Goal: Information Seeking & Learning: Check status

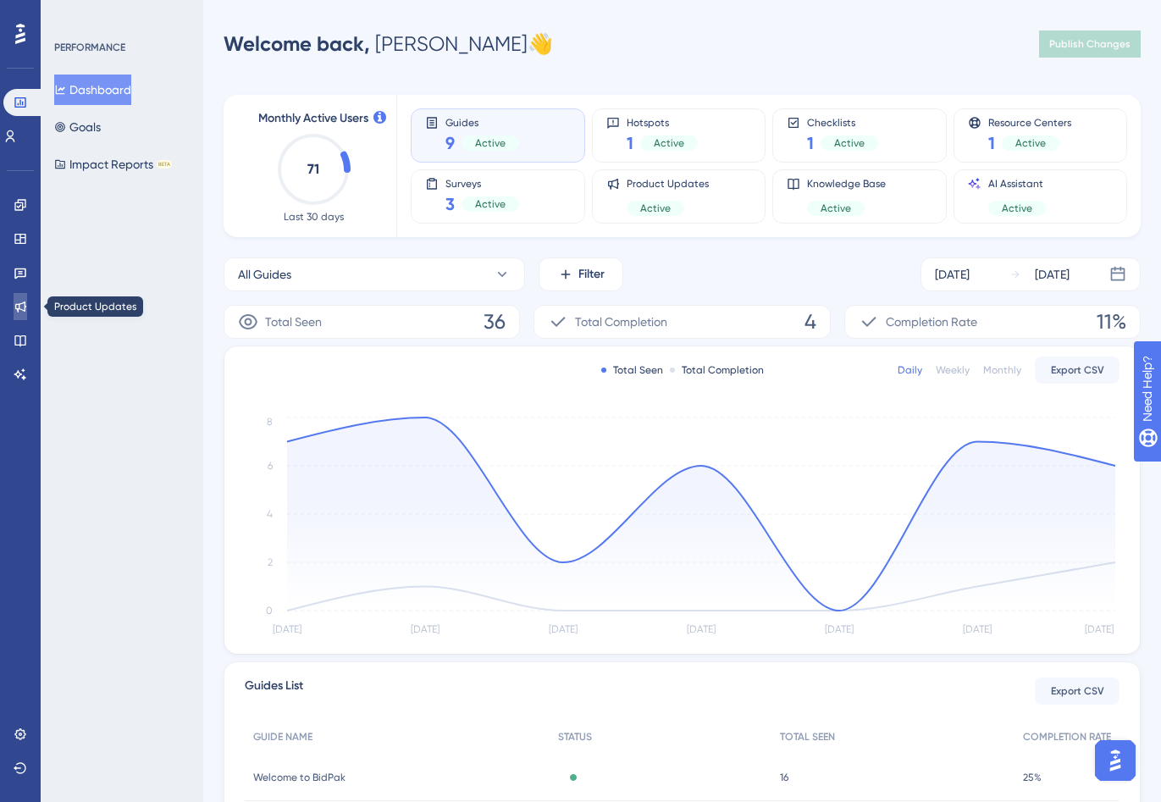
click at [21, 307] on icon at bounding box center [21, 307] width 14 height 14
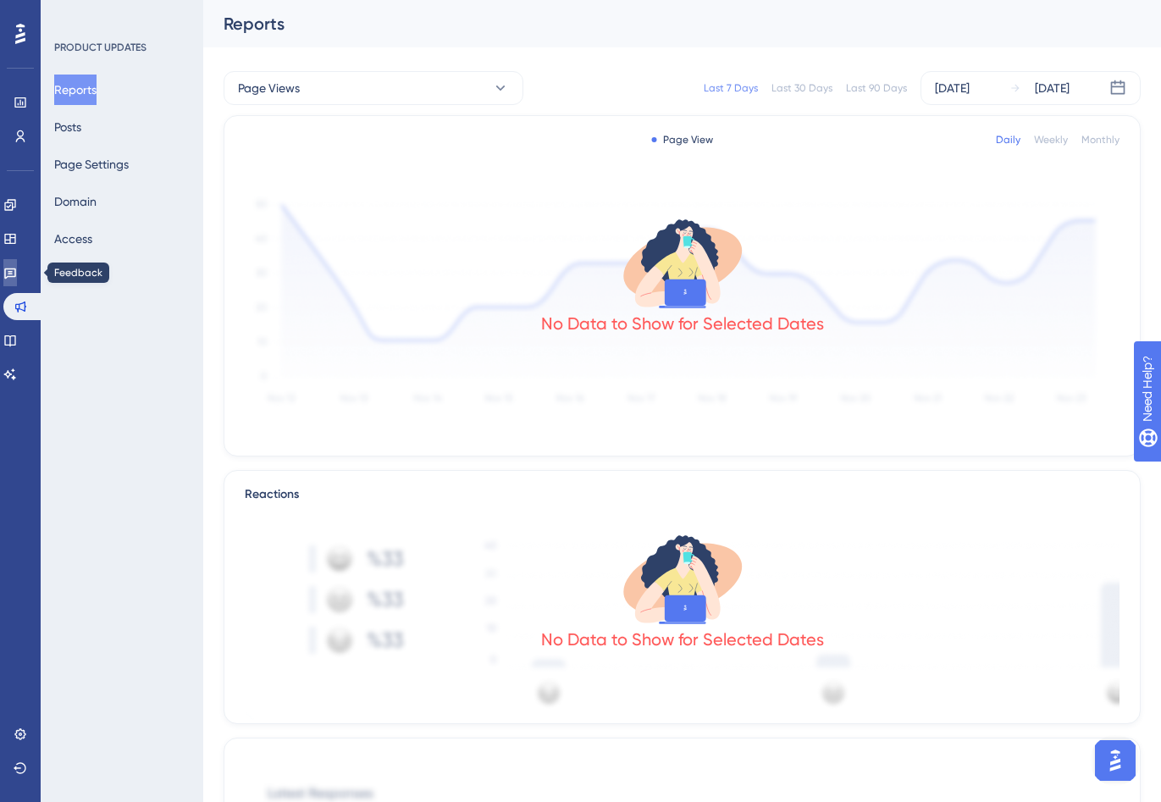
click at [17, 262] on link at bounding box center [10, 272] width 14 height 27
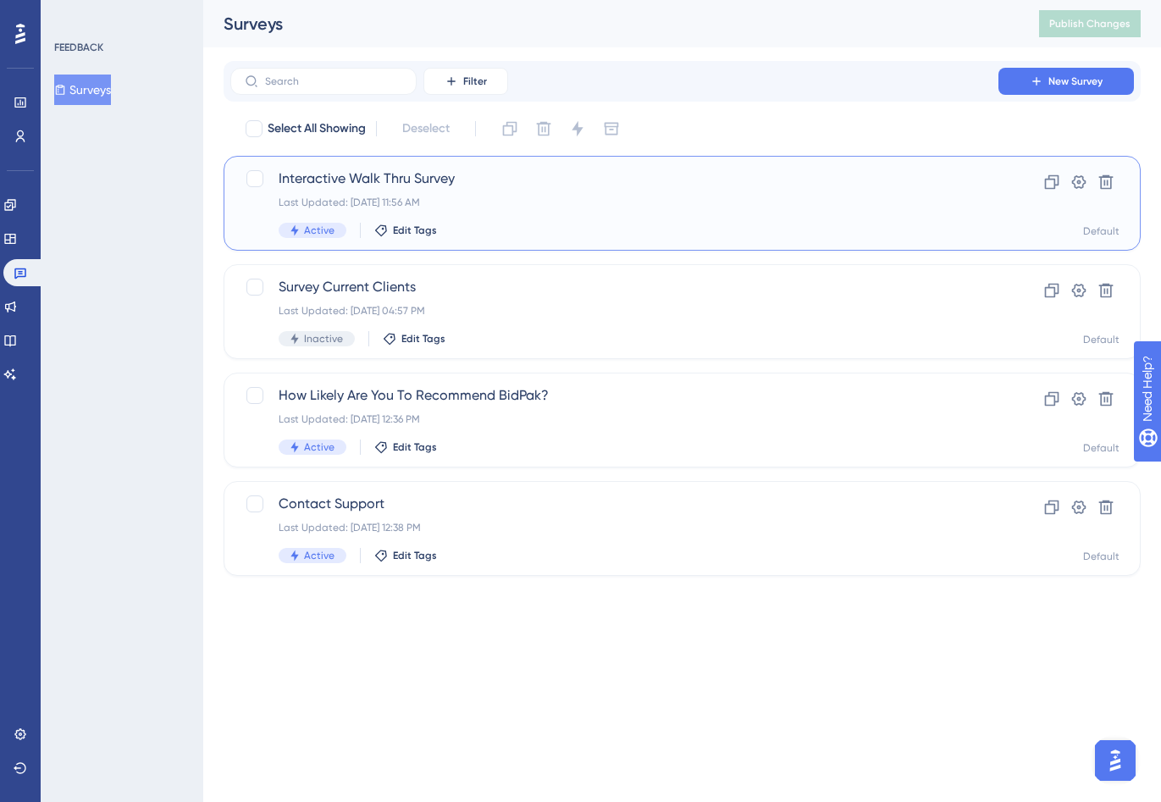
click at [464, 196] on div "Last Updated: [DATE] 11:56 AM" at bounding box center [614, 203] width 671 height 14
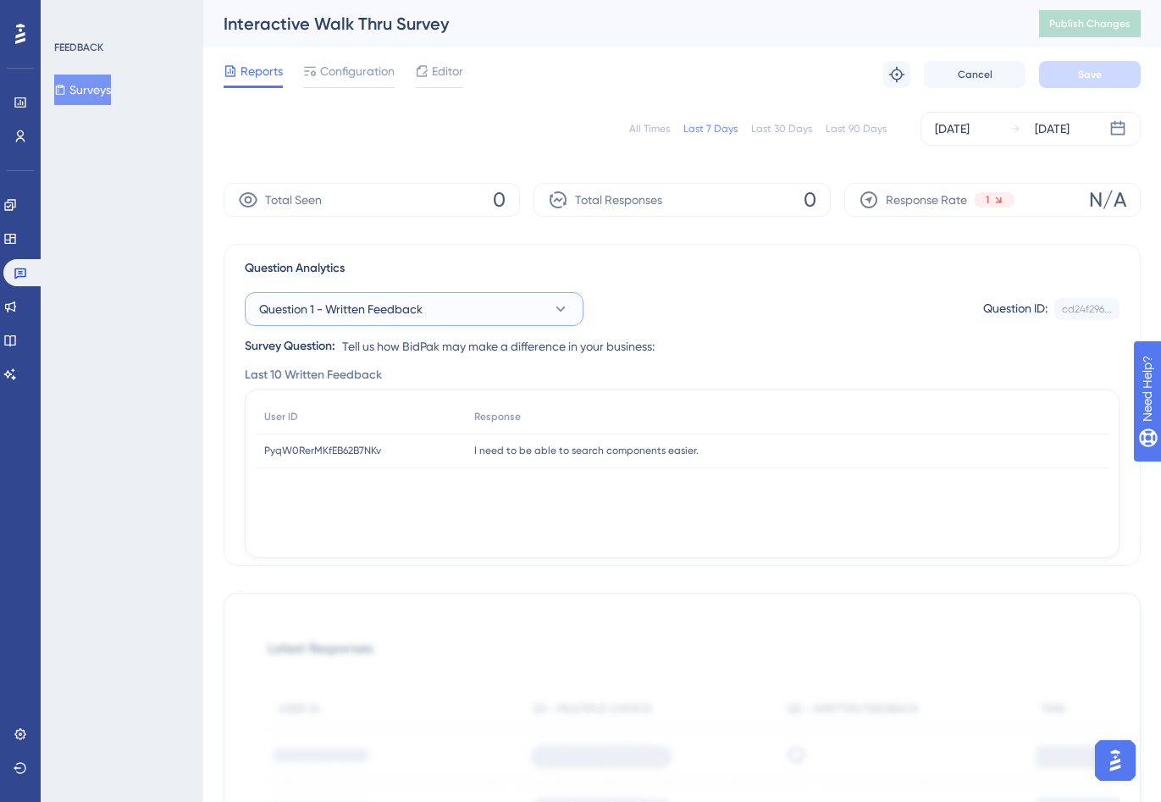
click at [480, 305] on button "Question 1 - Written Feedback" at bounding box center [414, 309] width 339 height 34
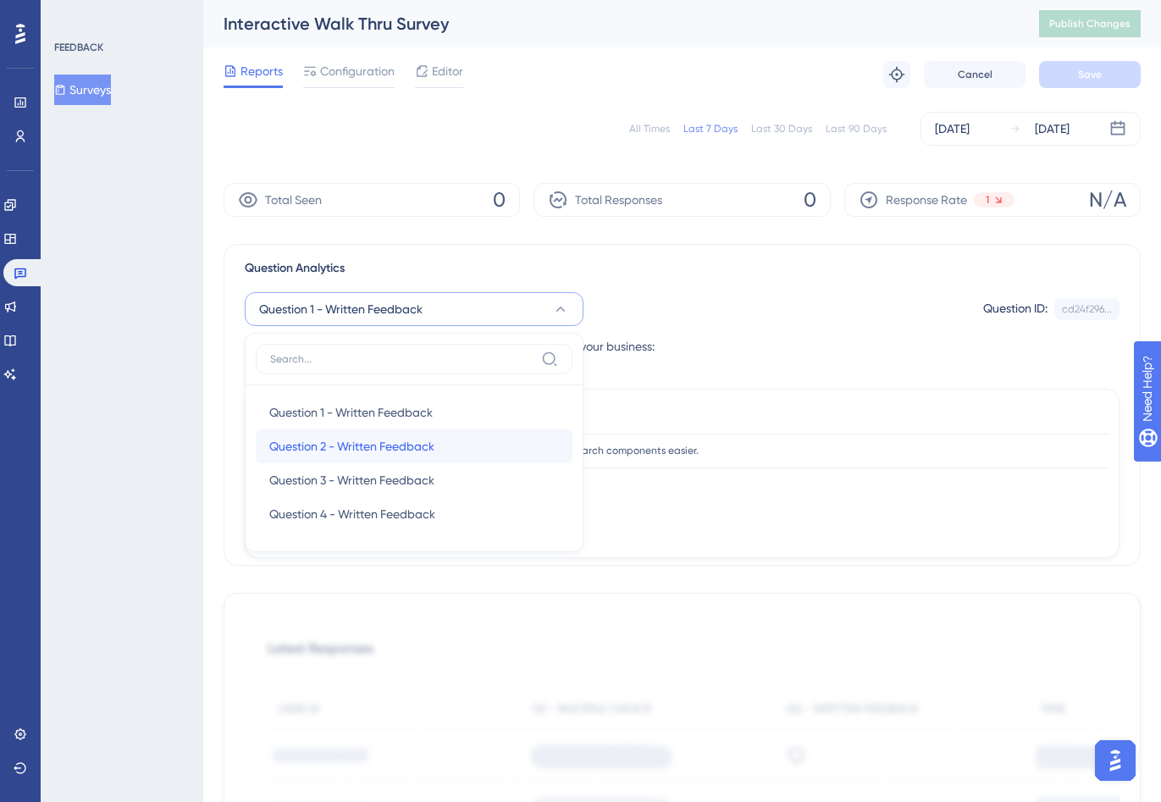
click at [416, 447] on span "Question 2 - Written Feedback" at bounding box center [351, 446] width 165 height 20
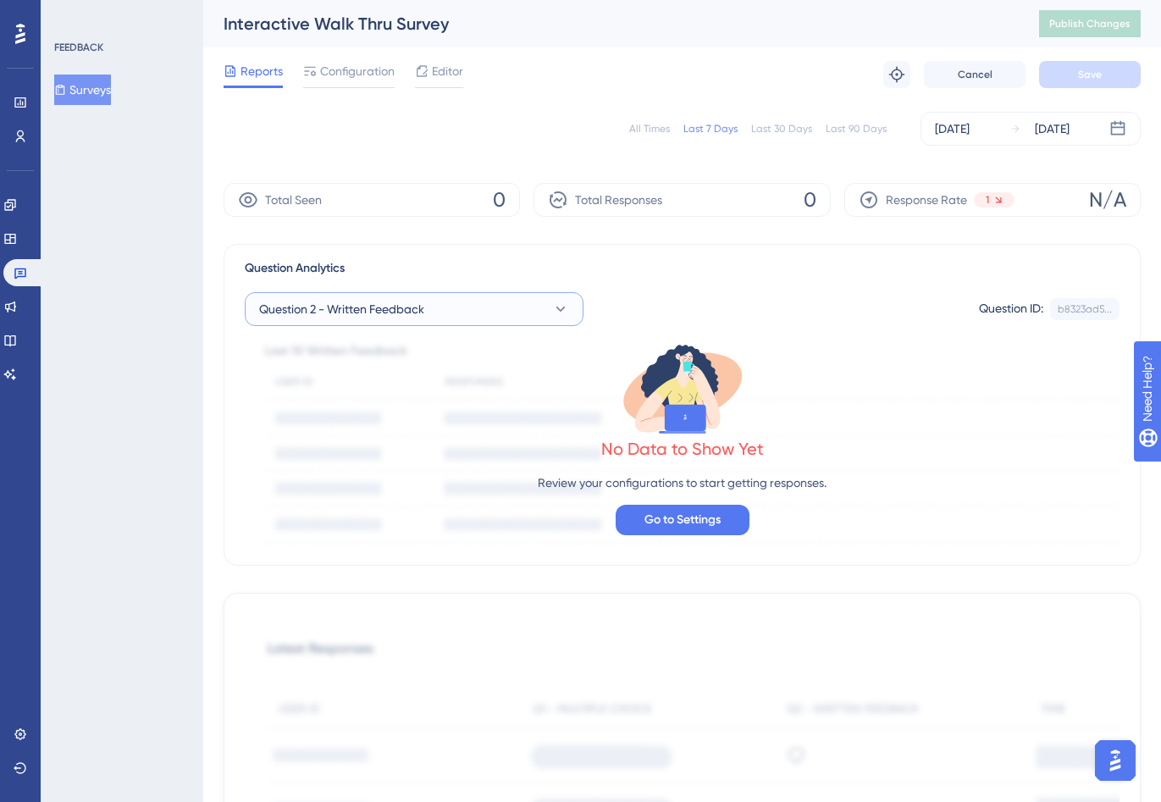
click at [565, 308] on icon at bounding box center [560, 309] width 17 height 17
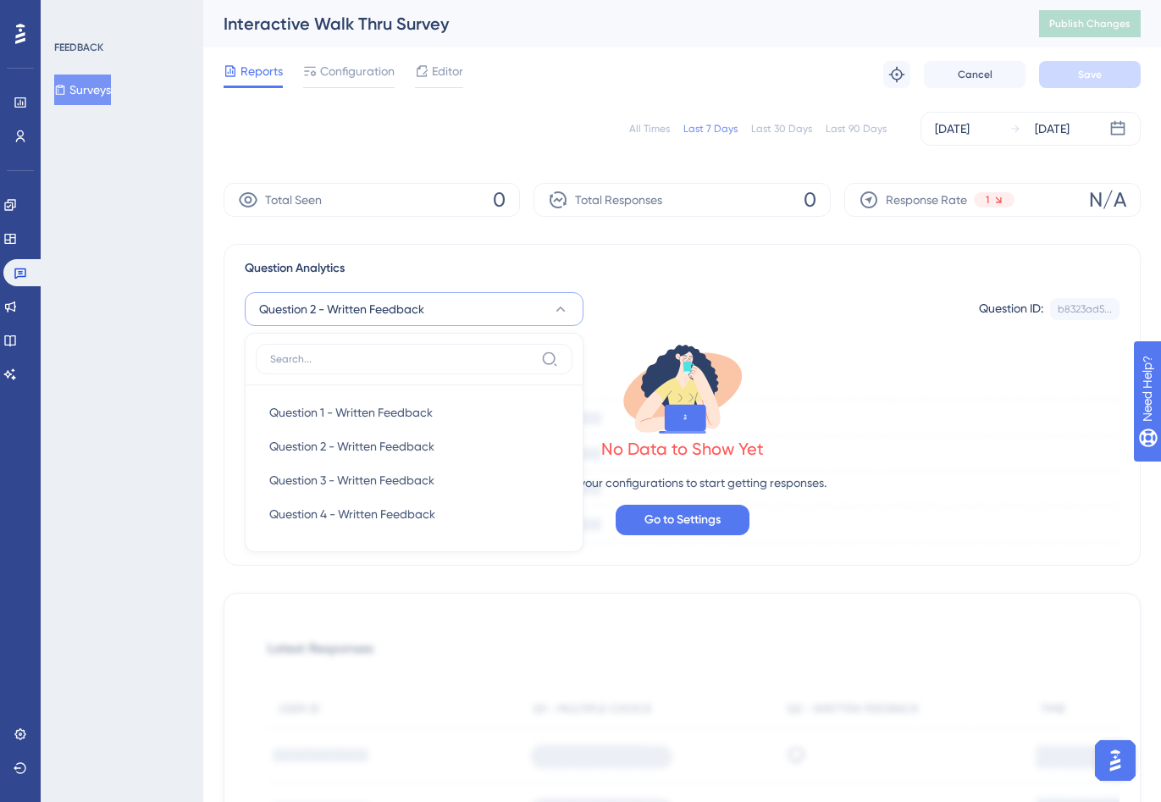
click at [1029, 205] on div "Response Rate 1 N/A" at bounding box center [992, 200] width 296 height 34
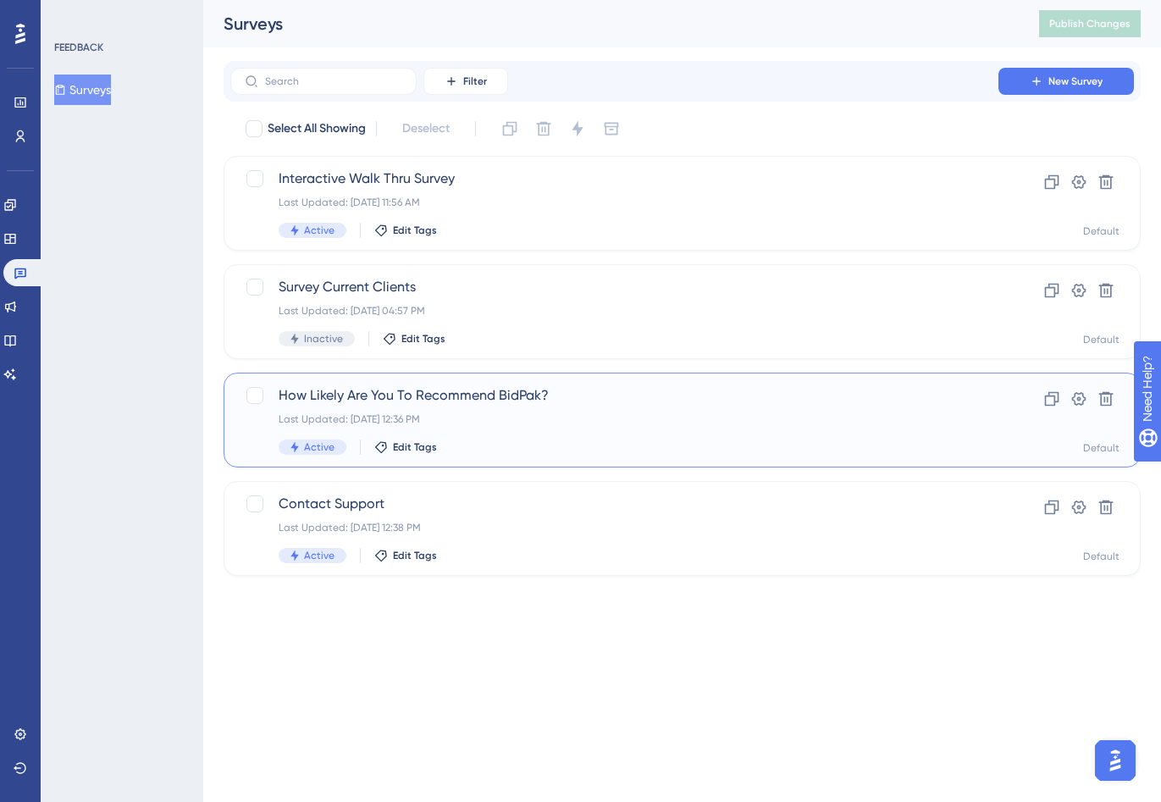
click at [551, 402] on span "How Likely Are You To Recommend BidPak?" at bounding box center [614, 395] width 671 height 20
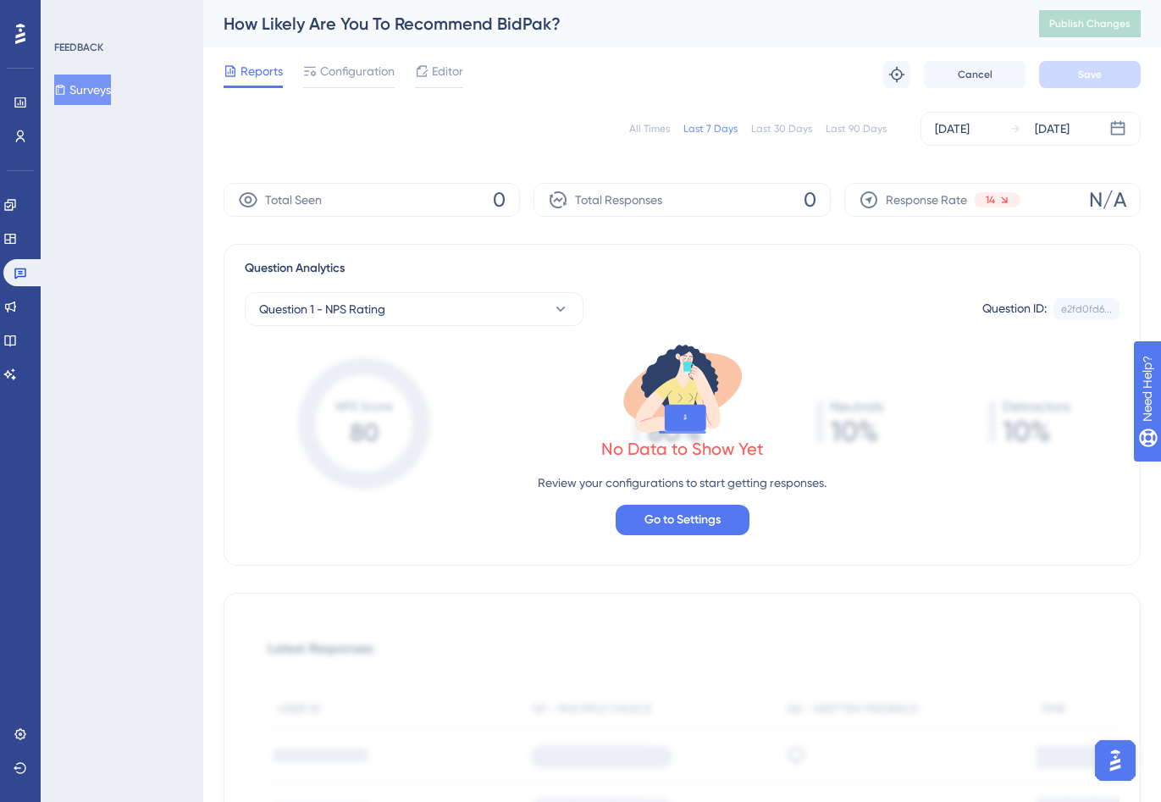
click at [466, 326] on div "No Data to Show Yet Review your configurations to start getting responses. Go t…" at bounding box center [682, 437] width 874 height 222
click at [476, 312] on button "Question 1 - NPS Rating" at bounding box center [414, 309] width 339 height 34
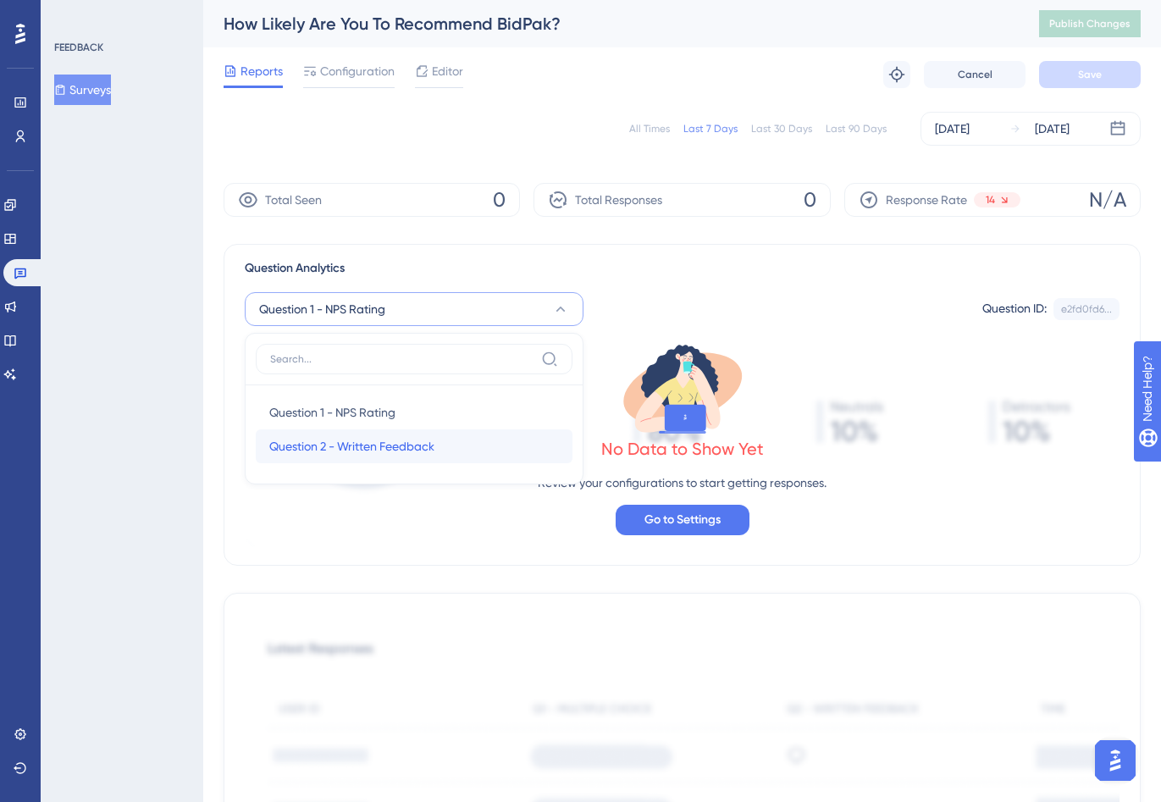
click at [383, 449] on span "Question 2 - Written Feedback" at bounding box center [351, 446] width 165 height 20
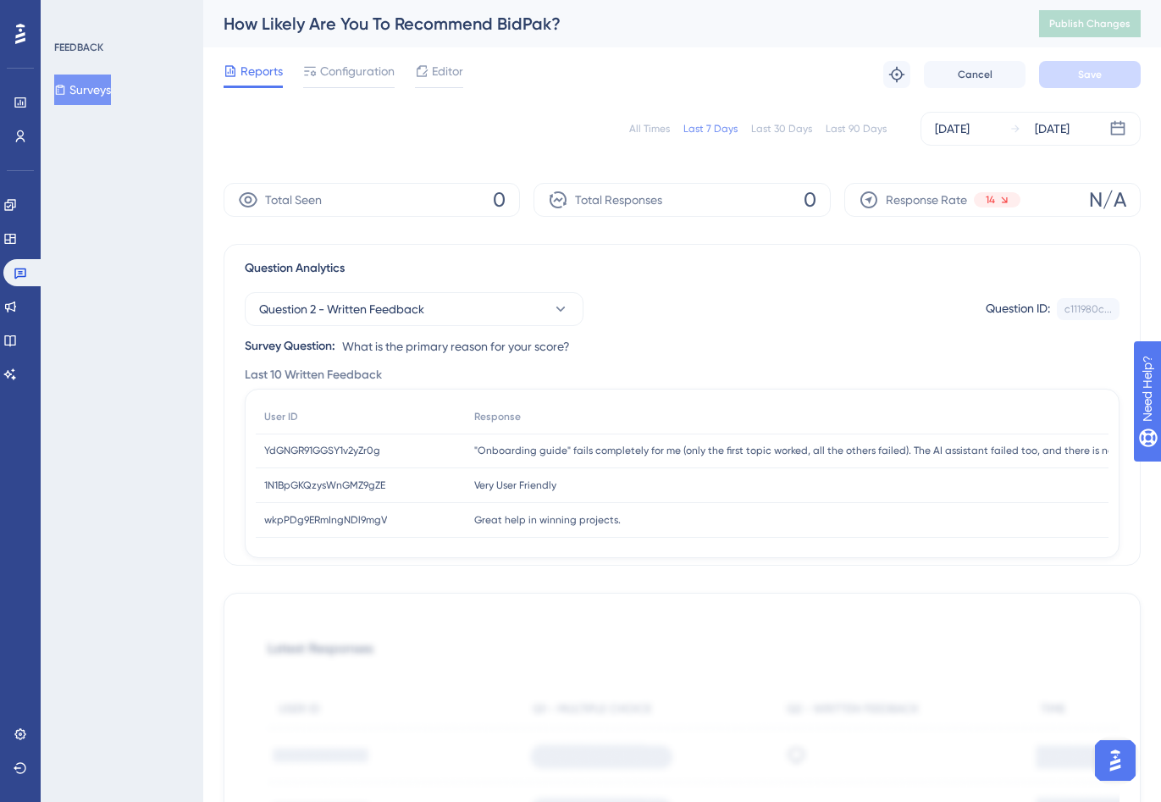
click at [744, 447] on span ""Onboarding guide" fails completely for me (only the first topic worked, all th…" at bounding box center [912, 451] width 876 height 14
click at [302, 451] on span "YdGNGR91GGSY1v2yZr0g" at bounding box center [322, 451] width 116 height 14
click at [302, 450] on span "YdGNGR91GGSY1v2yZr0g" at bounding box center [322, 451] width 116 height 14
copy span "YdGNGR91GGSY1v2yZr0g"
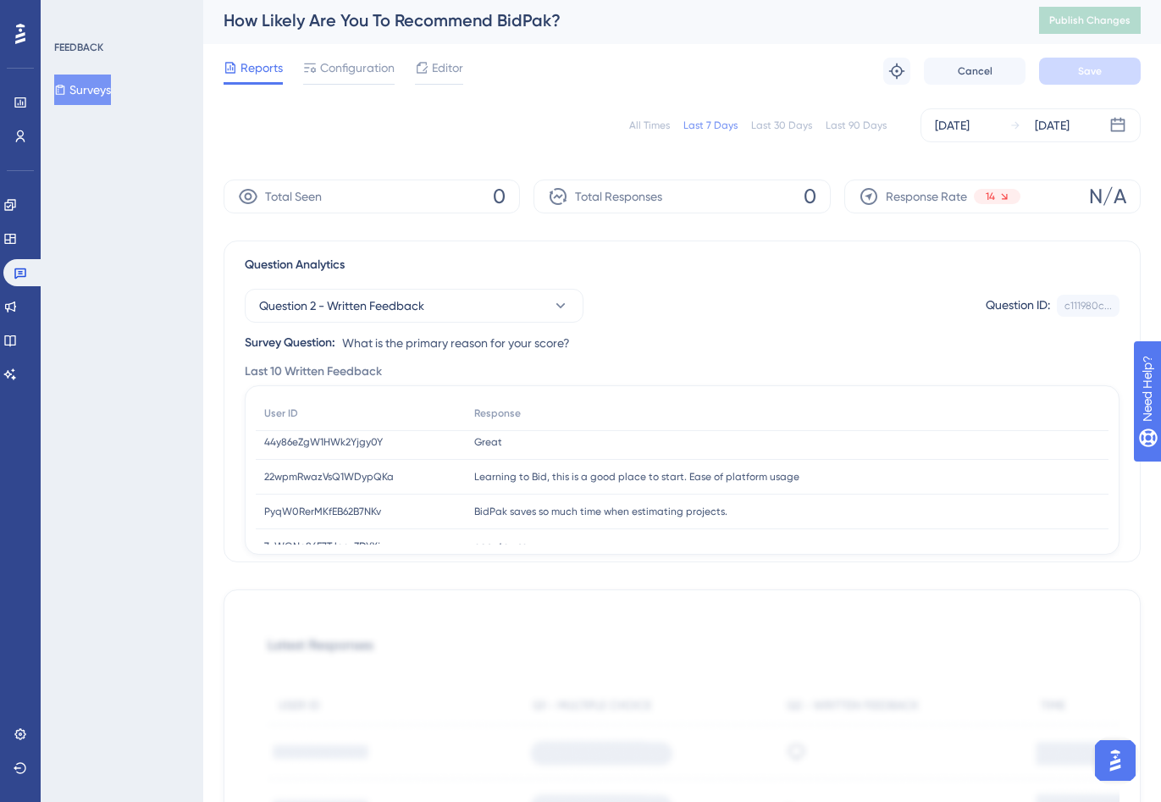
scroll to position [97, 0]
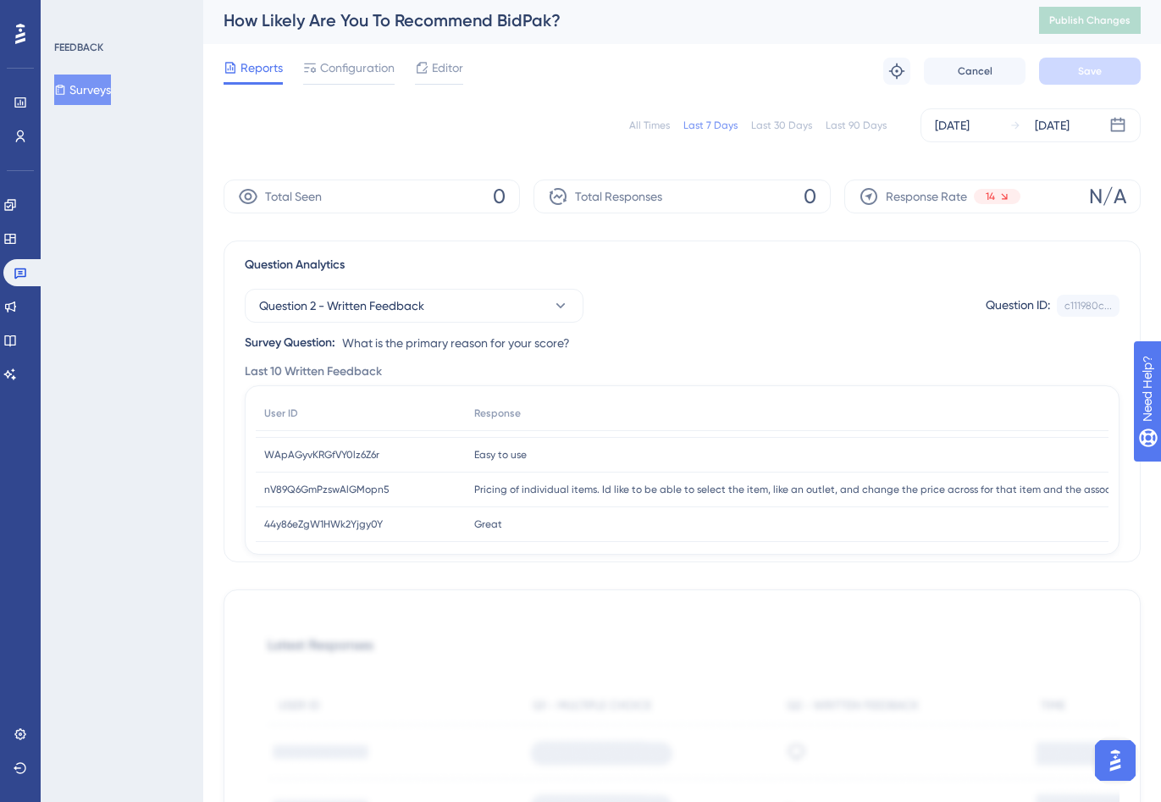
click at [648, 126] on div "All Times" at bounding box center [649, 126] width 41 height 14
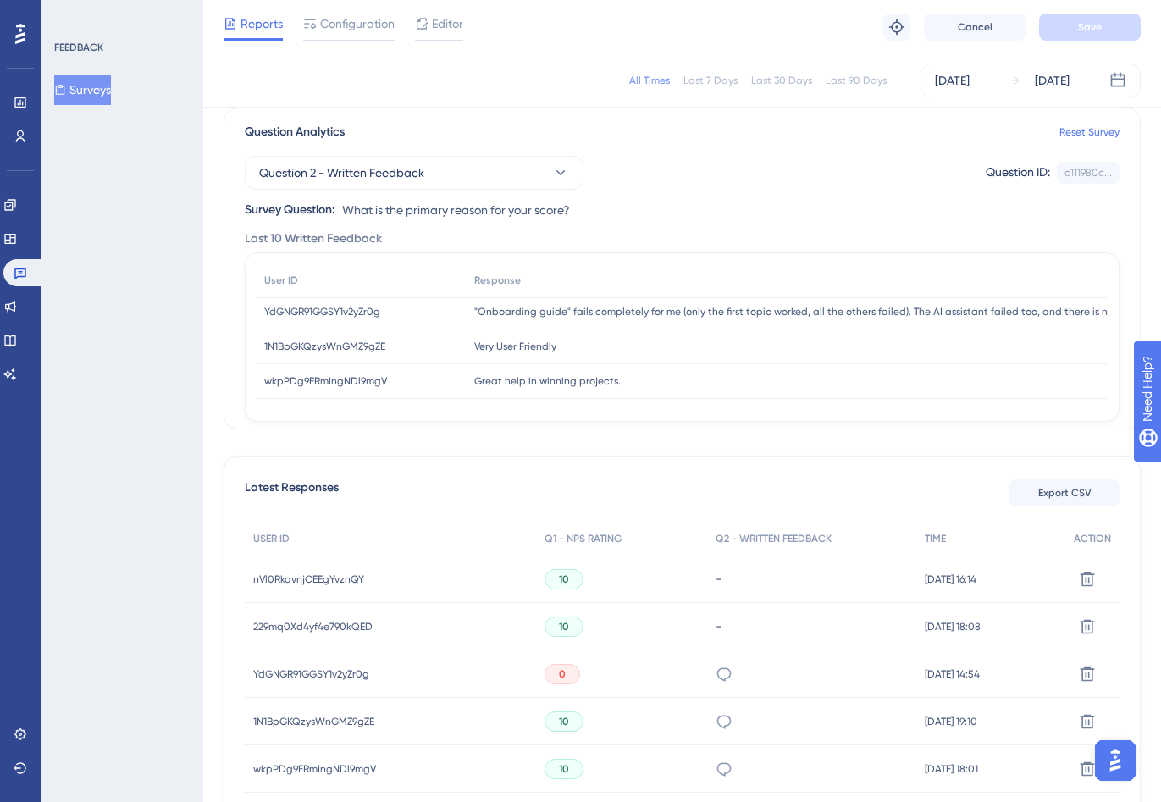
scroll to position [275, 0]
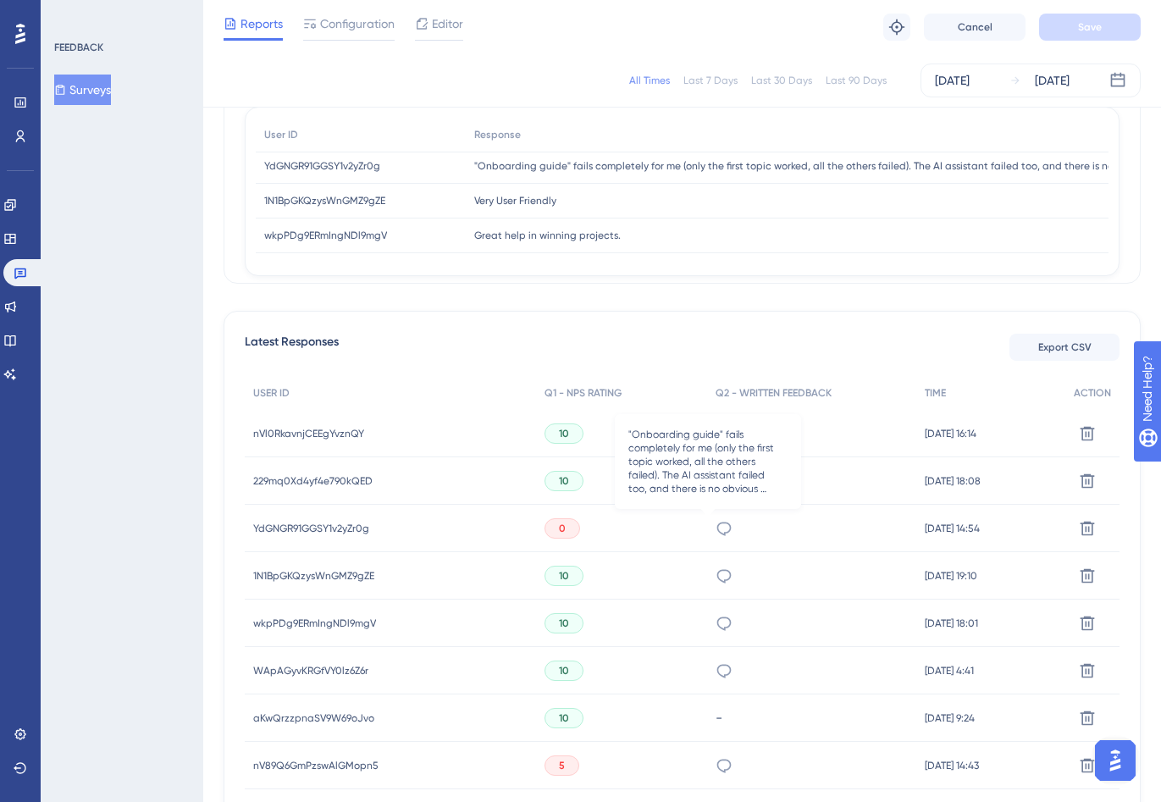
click at [715, 532] on icon at bounding box center [723, 528] width 17 height 17
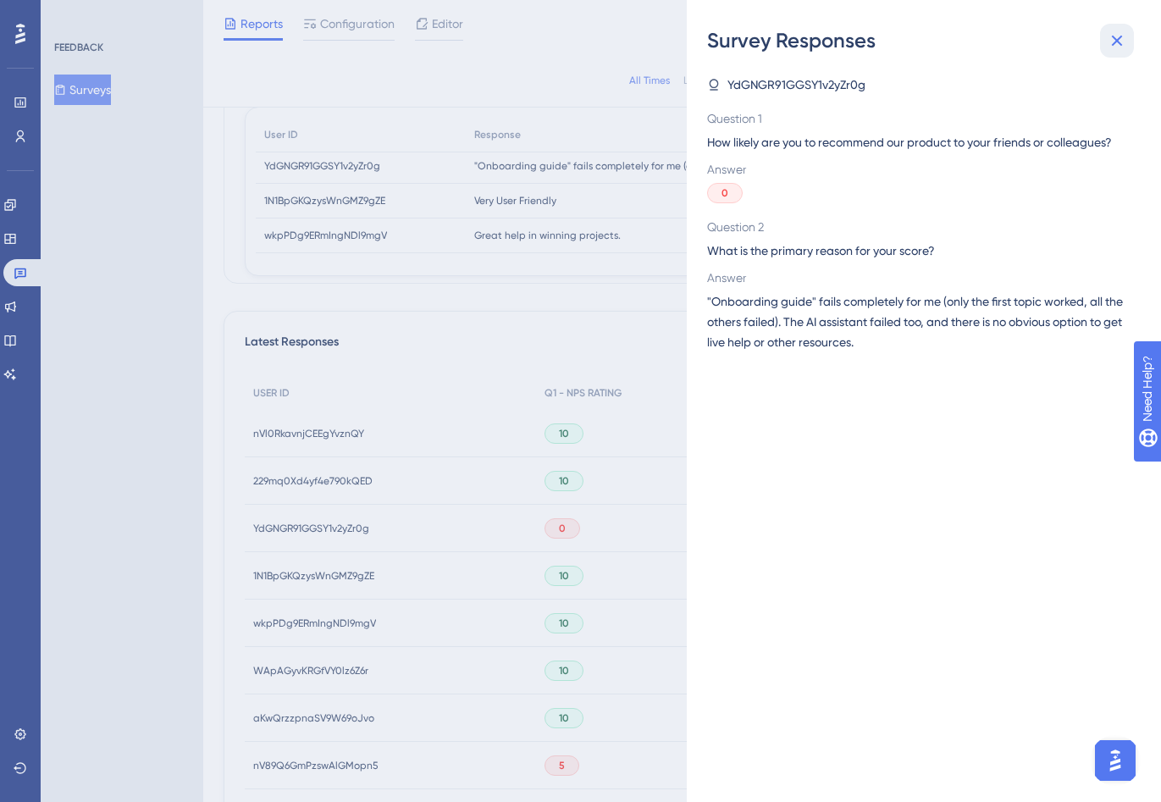
click at [1123, 48] on icon at bounding box center [1116, 40] width 20 height 20
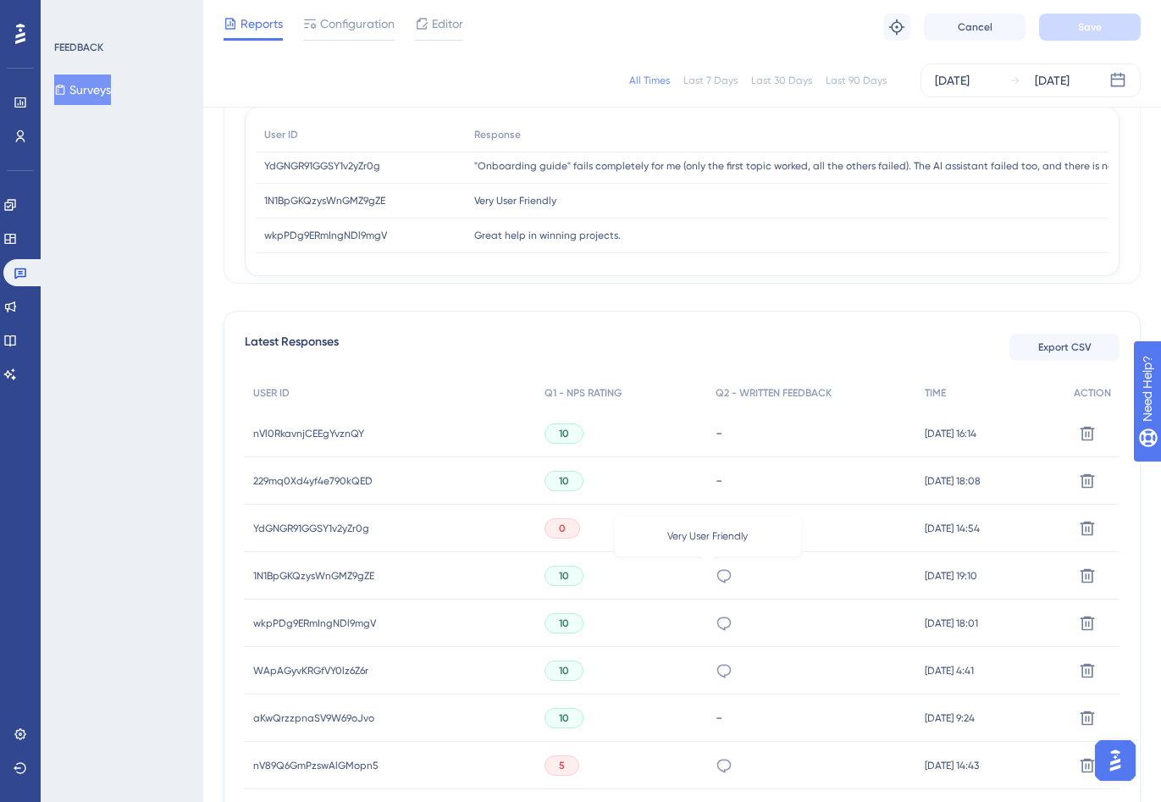
click at [715, 577] on icon at bounding box center [723, 575] width 17 height 17
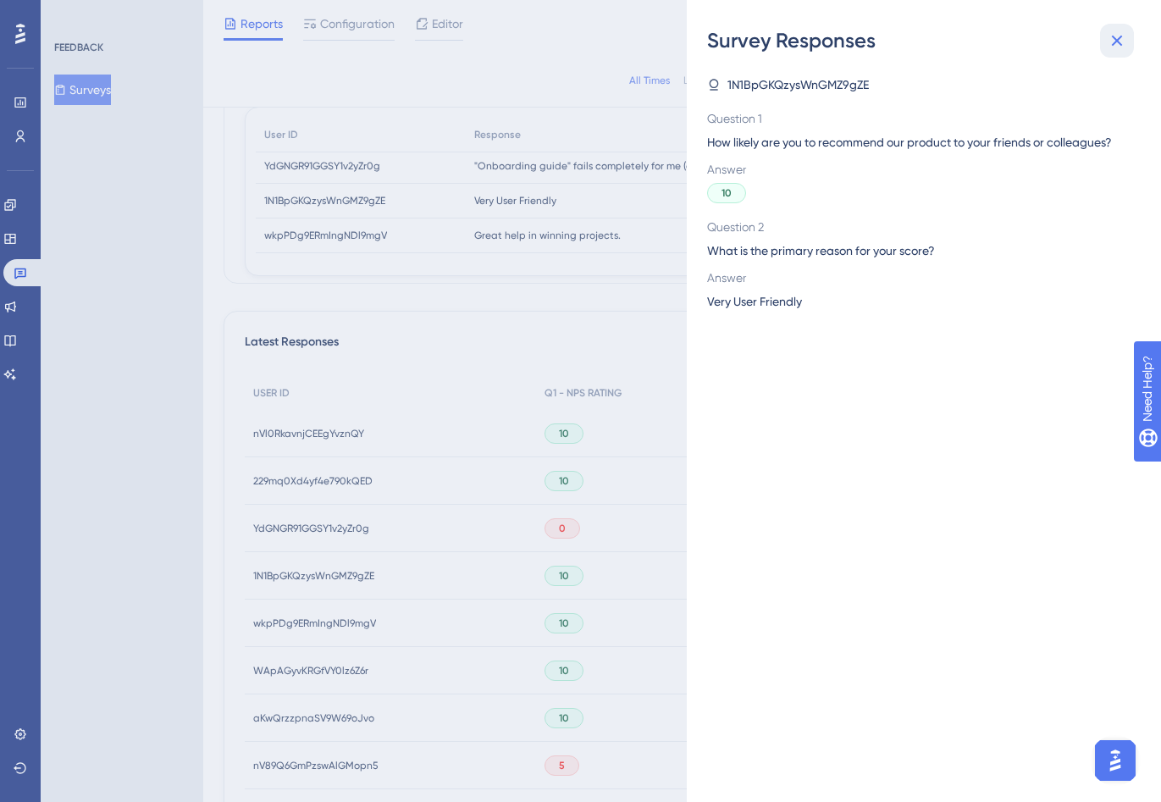
click at [1129, 48] on button at bounding box center [1117, 41] width 34 height 34
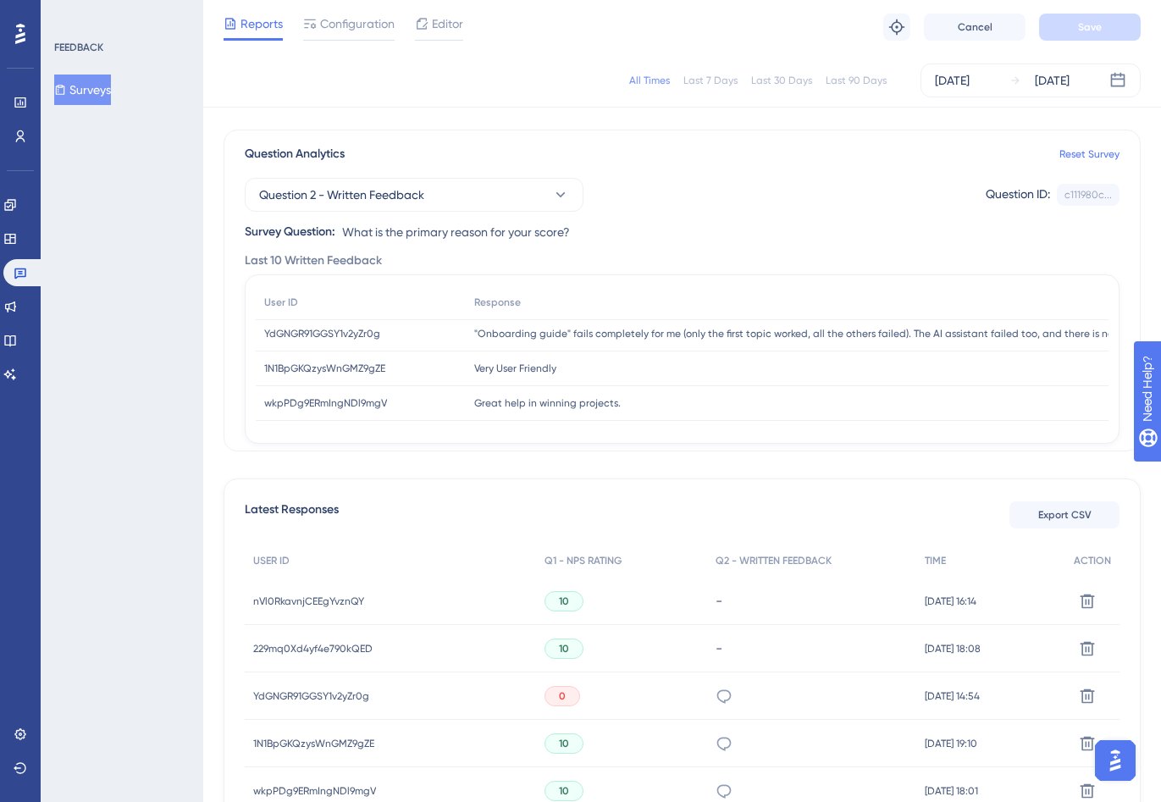
scroll to position [0, 0]
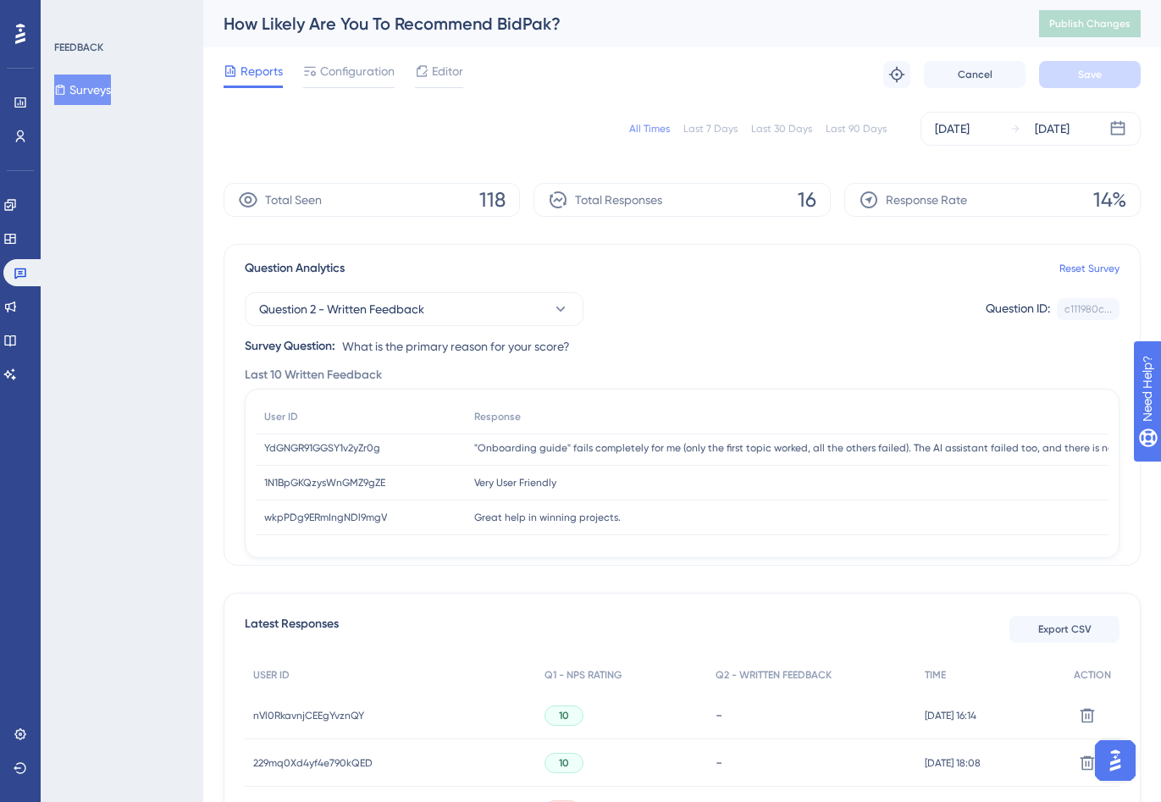
click at [82, 91] on button "Surveys" at bounding box center [82, 89] width 57 height 30
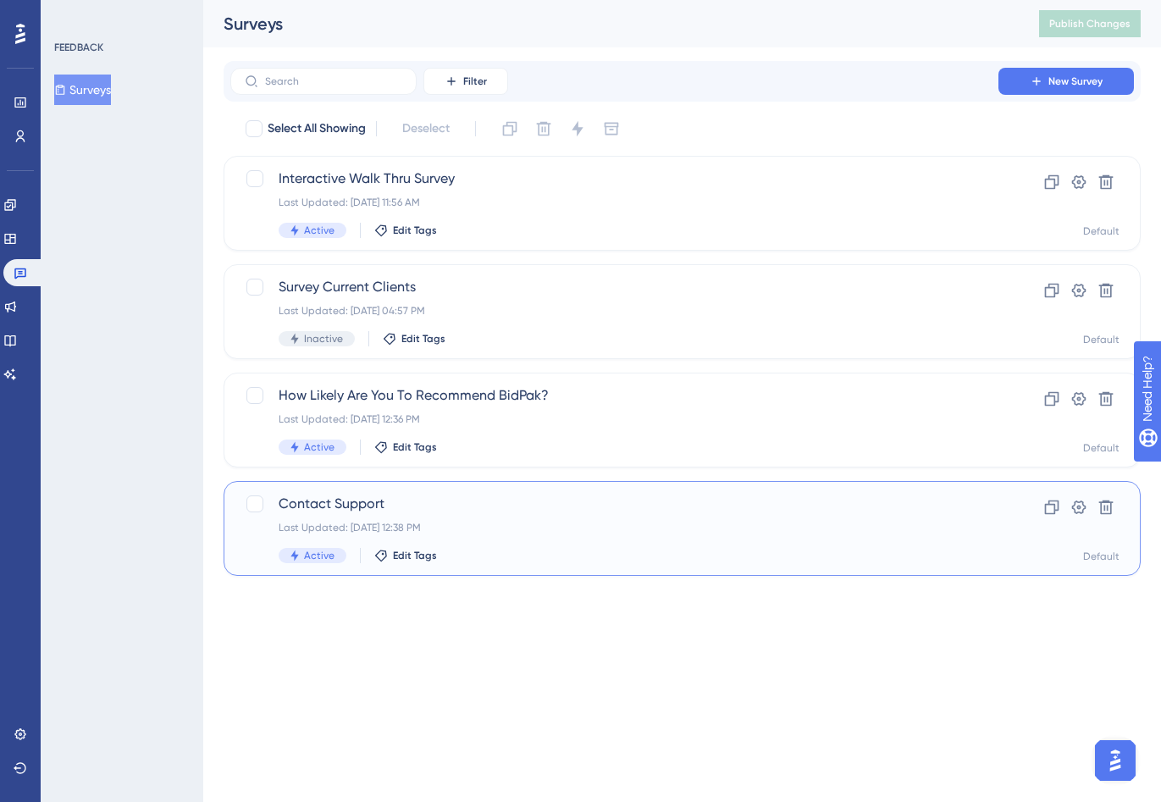
click at [373, 504] on span "Contact Support" at bounding box center [614, 504] width 671 height 20
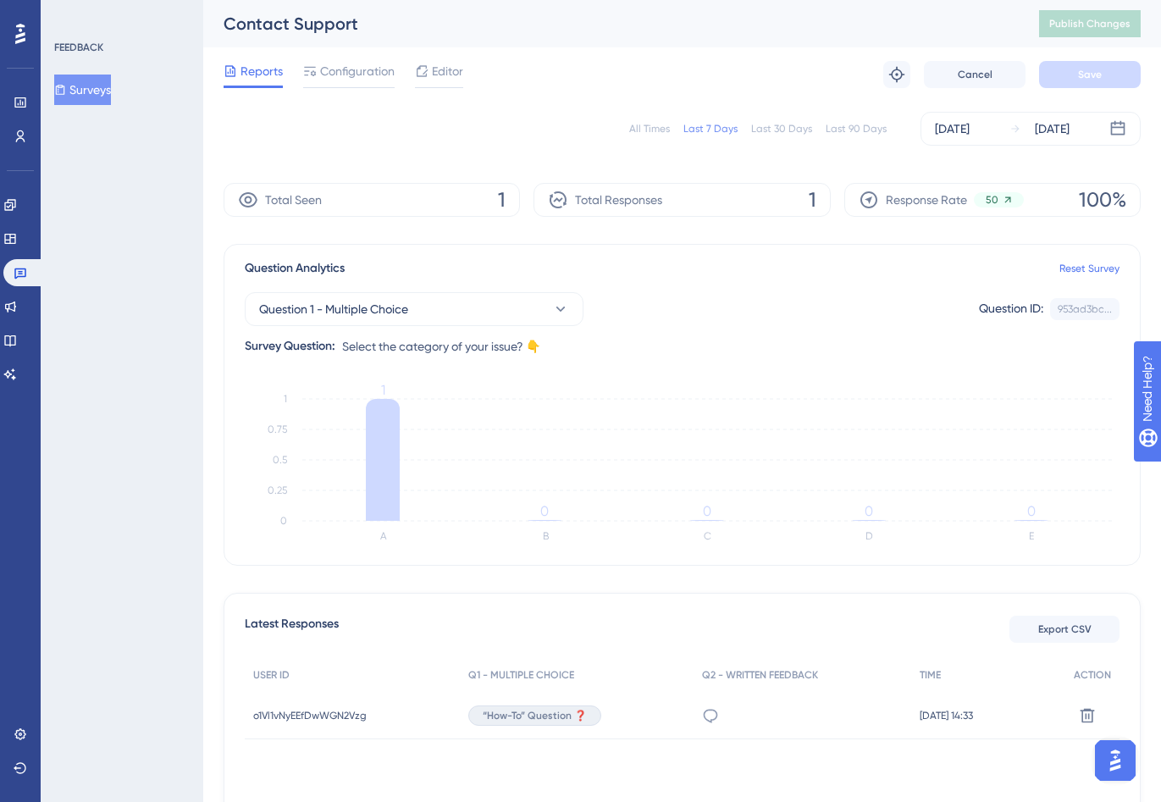
click at [657, 127] on div "All Times" at bounding box center [649, 129] width 41 height 14
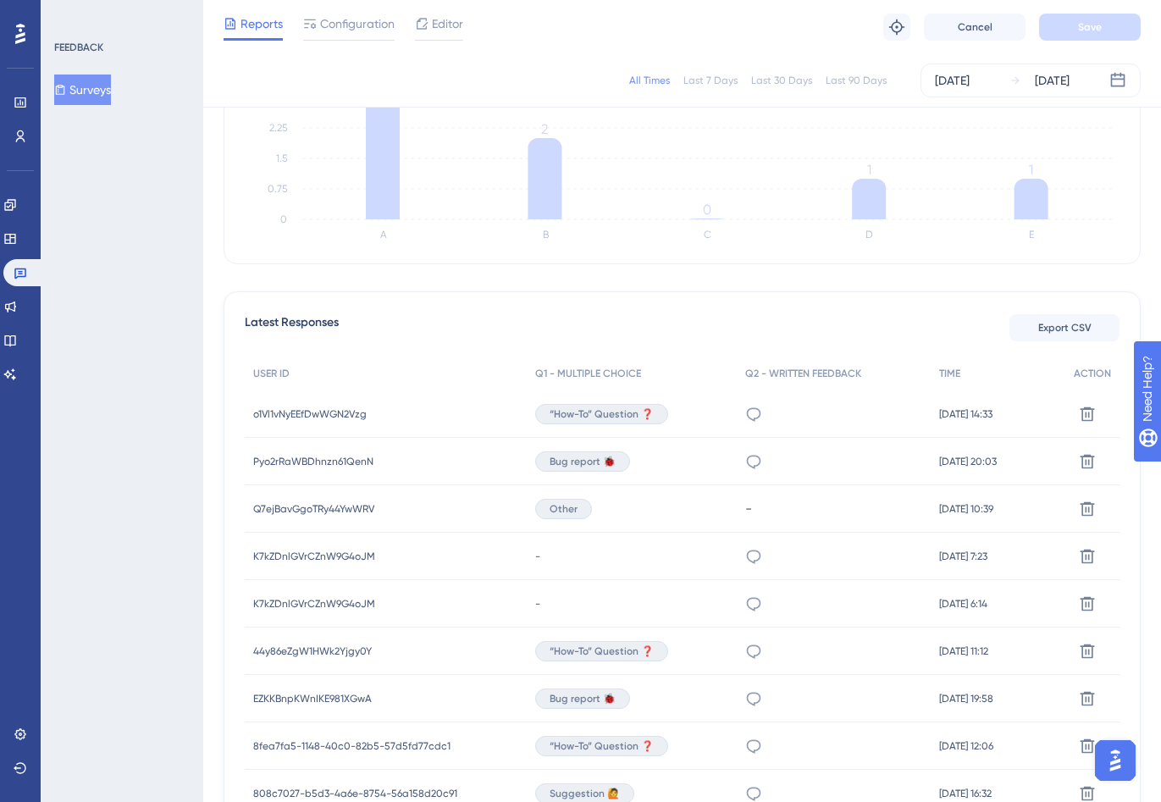
scroll to position [391, 0]
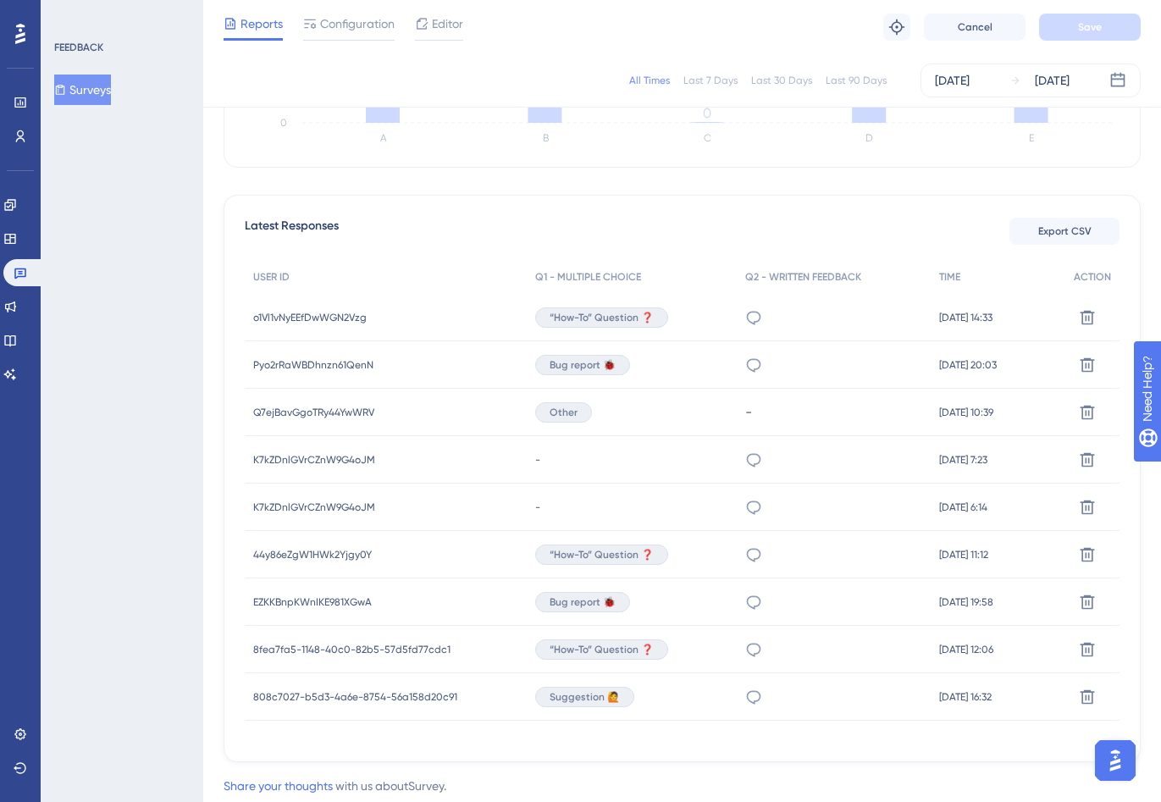
click at [587, 316] on span "“How-To” Question ❓" at bounding box center [601, 318] width 104 height 14
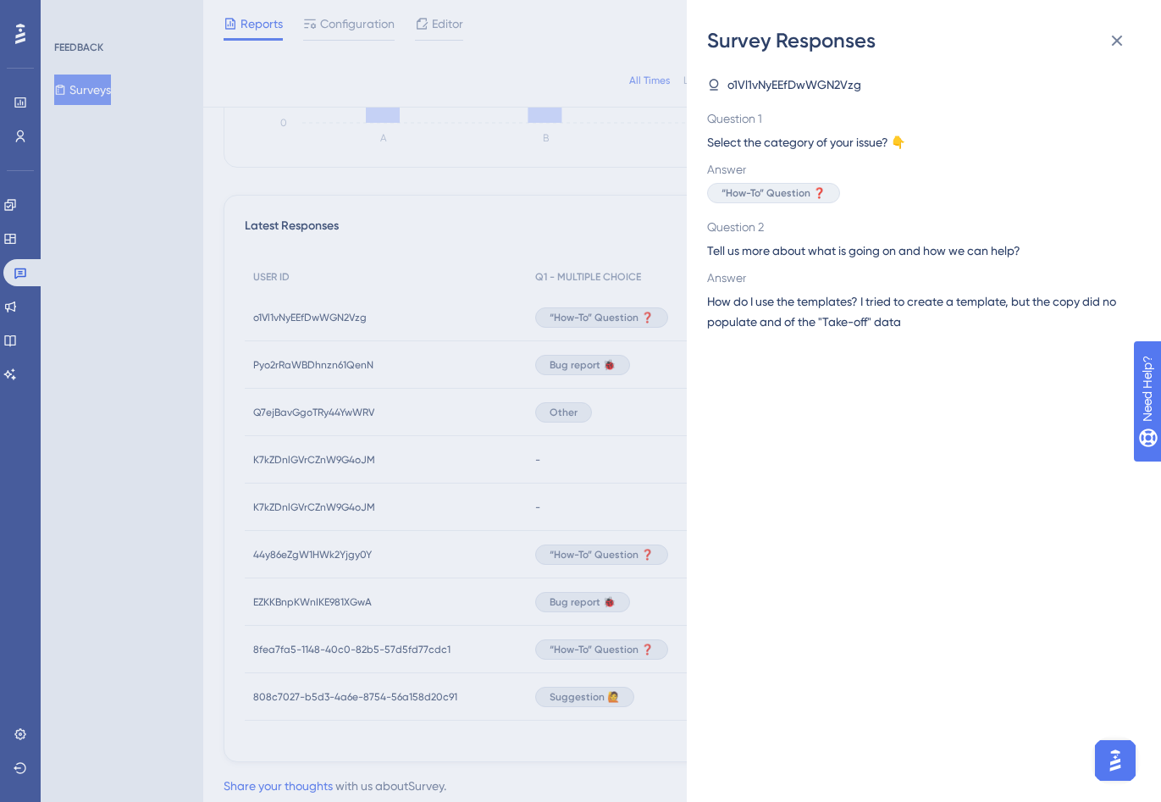
click at [792, 97] on div "o1Vl1vNyEEfDwWGN2Vzg Question 1 Select the category of your issue? 👇 Answer “Ho…" at bounding box center [917, 202] width 420 height 257
click at [797, 85] on span "o1Vl1vNyEEfDwWGN2Vzg" at bounding box center [794, 84] width 134 height 20
copy span "o1Vl1vNyEEfDwWGN2Vzg"
